Goal: Navigation & Orientation: Understand site structure

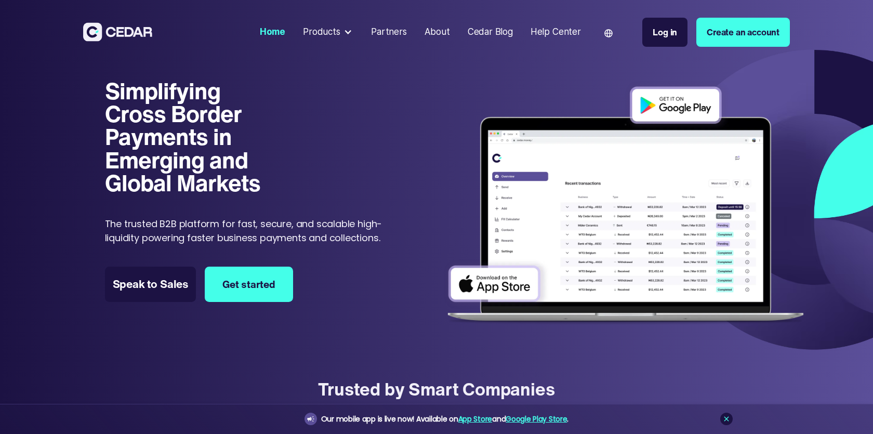
click at [343, 30] on div "Products" at bounding box center [328, 32] width 59 height 22
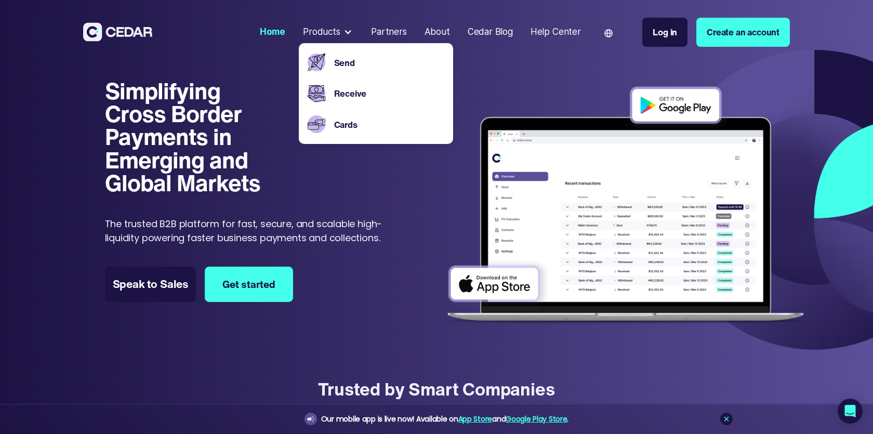
click at [440, 36] on div "About" at bounding box center [437, 32] width 25 height 14
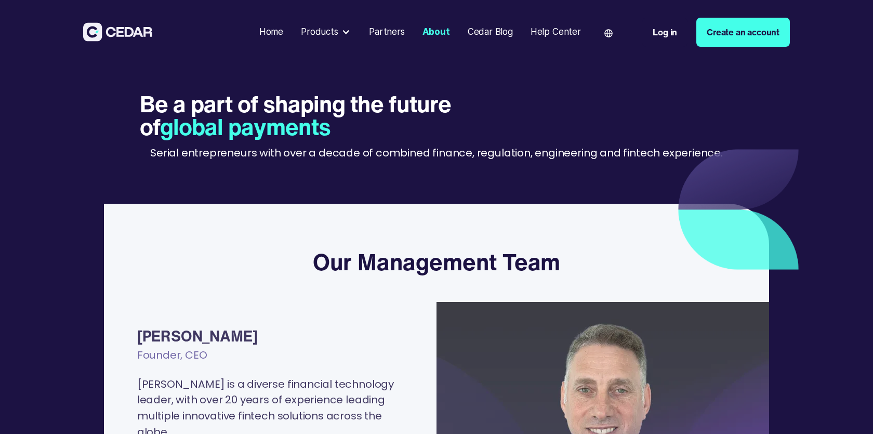
click at [343, 34] on div "Products" at bounding box center [326, 32] width 59 height 22
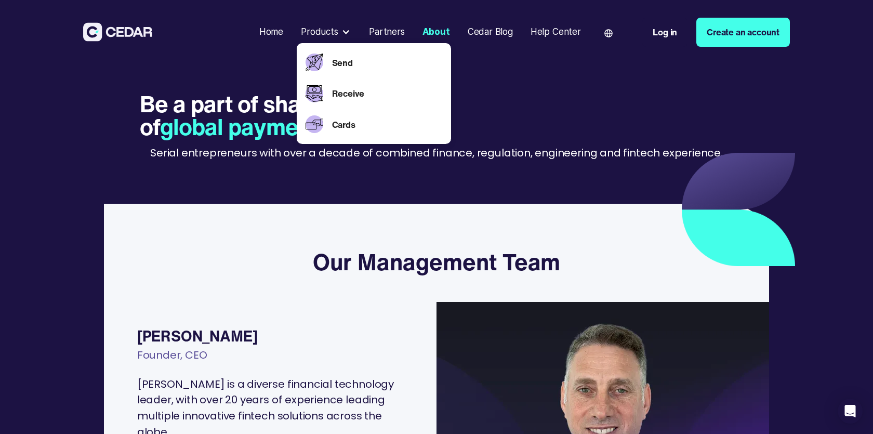
click at [632, 142] on div "Be a part of shaping the future of global payments Serial entrepreneurs with ov…" at bounding box center [437, 134] width 594 height 82
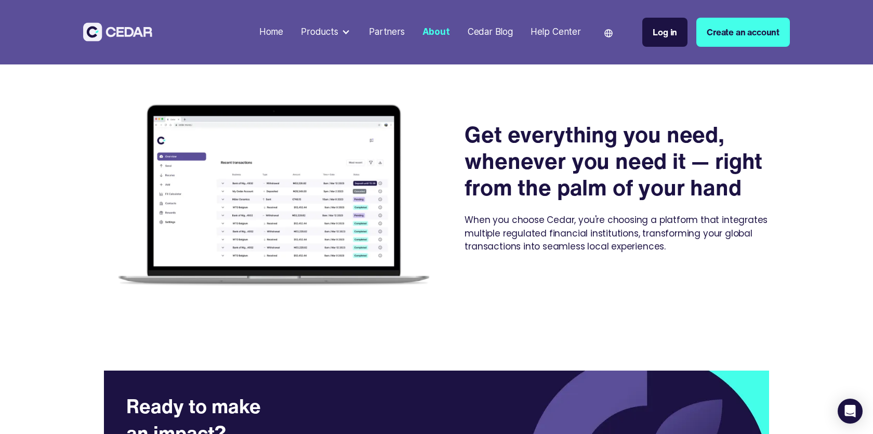
scroll to position [1514, 0]
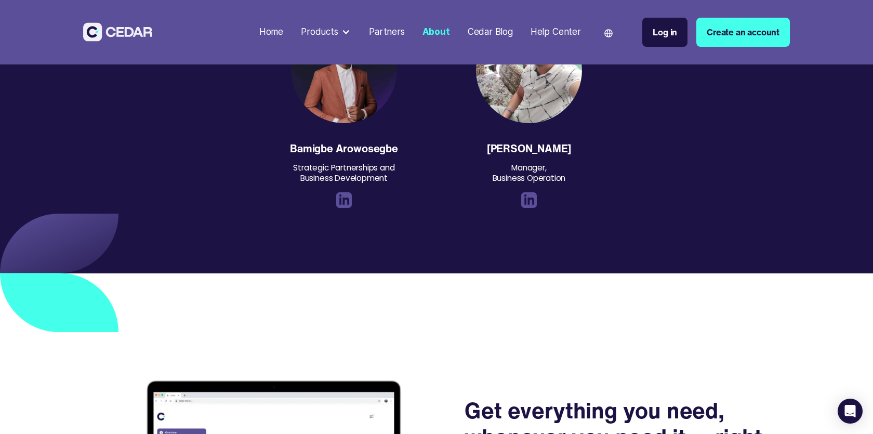
click at [544, 32] on div "Help Center" at bounding box center [556, 32] width 50 height 14
